Goal: Information Seeking & Learning: Understand process/instructions

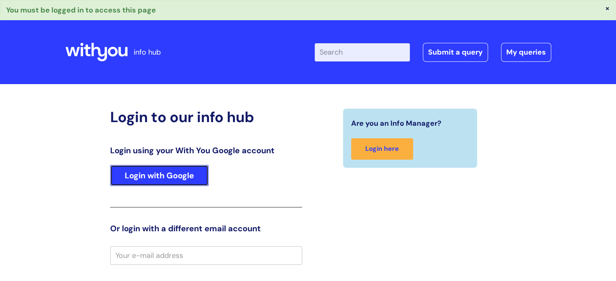
click at [159, 175] on link "Login with Google" at bounding box center [159, 175] width 98 height 21
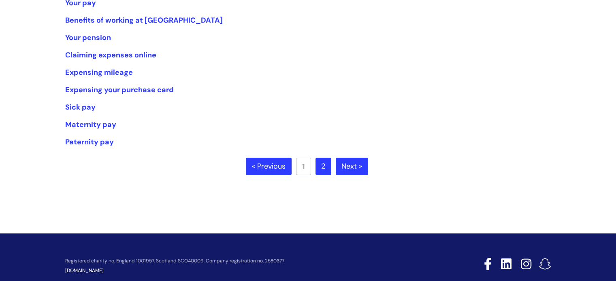
scroll to position [121, 0]
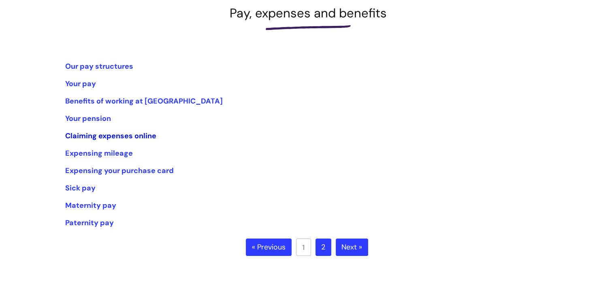
click at [96, 134] on link "Claiming expenses online" at bounding box center [110, 136] width 91 height 10
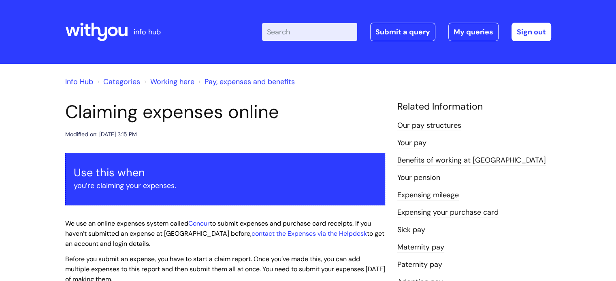
click at [86, 26] on icon at bounding box center [87, 30] width 6 height 12
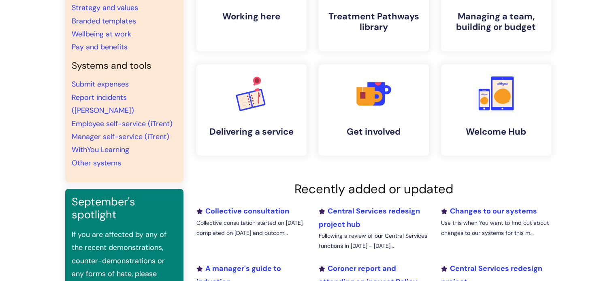
scroll to position [121, 0]
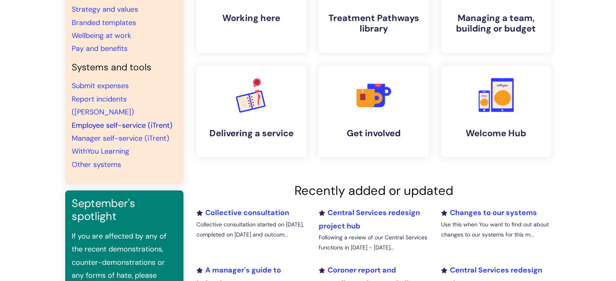
click at [98, 121] on link "Employee self-service (iTrent)" at bounding box center [122, 126] width 101 height 10
